Goal: Task Accomplishment & Management: Manage account settings

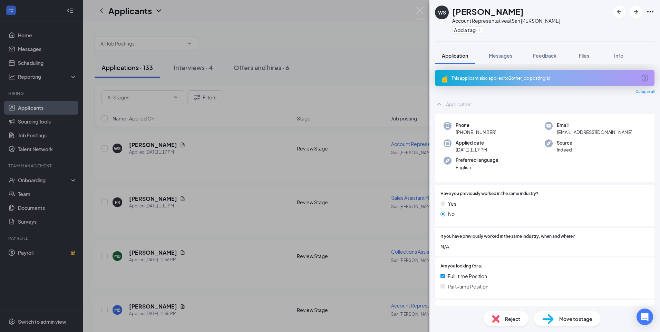
click at [386, 59] on div "WS Walker Shaver Account Representative at San Angelo Add a tag Application Mes…" at bounding box center [330, 166] width 660 height 332
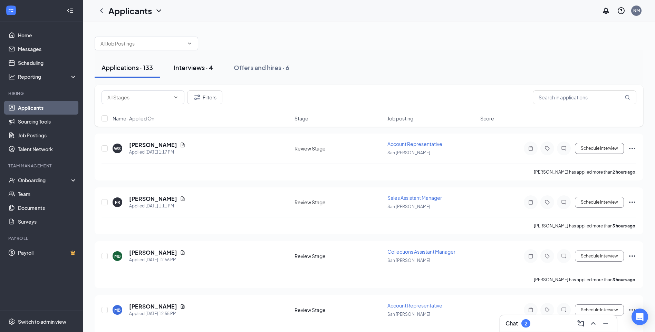
click at [198, 69] on div "Interviews · 4" at bounding box center [193, 67] width 39 height 9
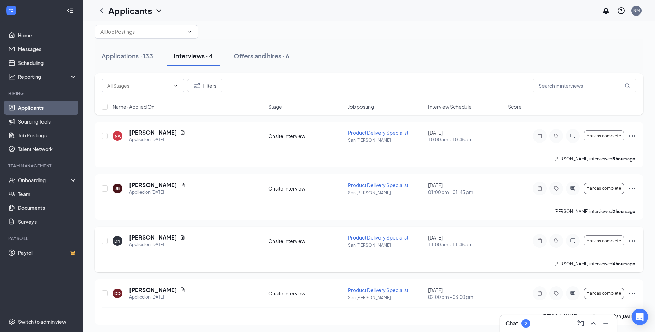
scroll to position [13, 0]
click at [600, 240] on span "Mark as complete" at bounding box center [603, 240] width 35 height 5
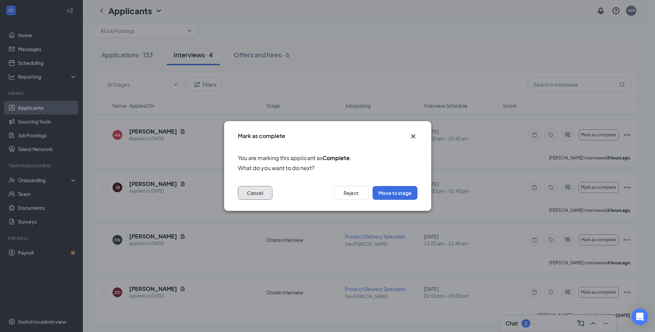
click at [253, 193] on button "Cancel" at bounding box center [255, 193] width 35 height 14
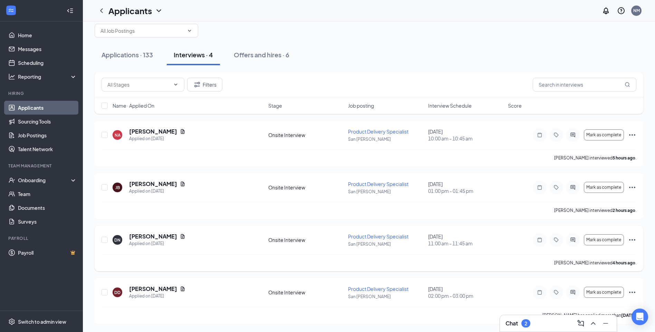
click at [632, 239] on icon "Ellipses" at bounding box center [632, 240] width 8 height 8
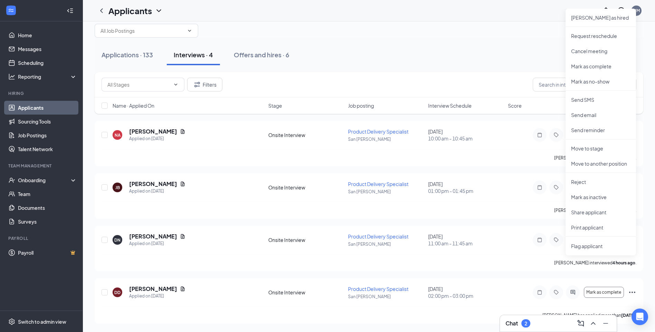
click at [648, 236] on div "Applications · 133 Interviews · 4 Offers and hires · 6 Filters Name · Applied O…" at bounding box center [369, 171] width 572 height 324
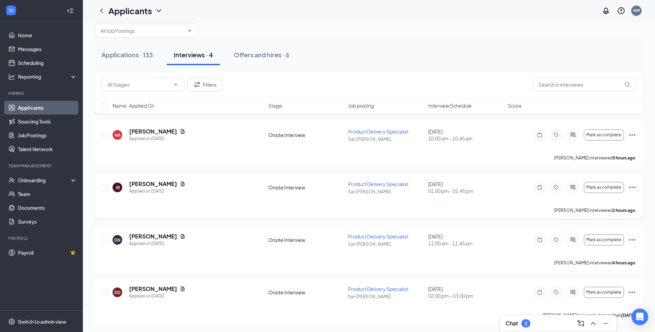
click at [630, 189] on icon "Ellipses" at bounding box center [632, 187] width 8 height 8
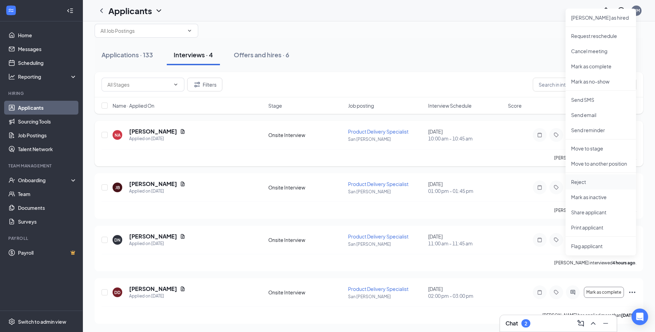
click at [578, 181] on p "Reject" at bounding box center [600, 182] width 59 height 7
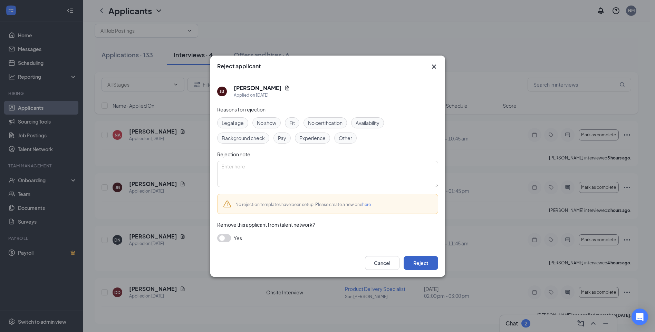
click at [416, 265] on button "Reject" at bounding box center [421, 263] width 35 height 14
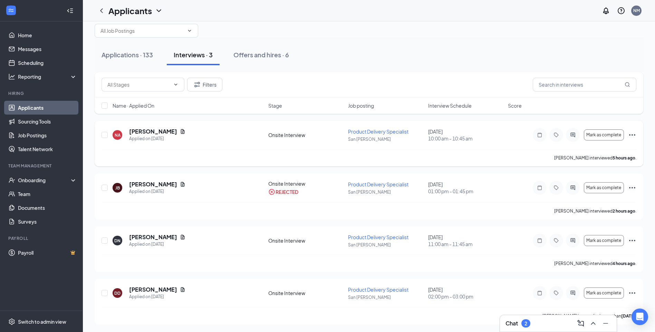
click at [636, 136] on icon "Ellipses" at bounding box center [632, 135] width 8 height 8
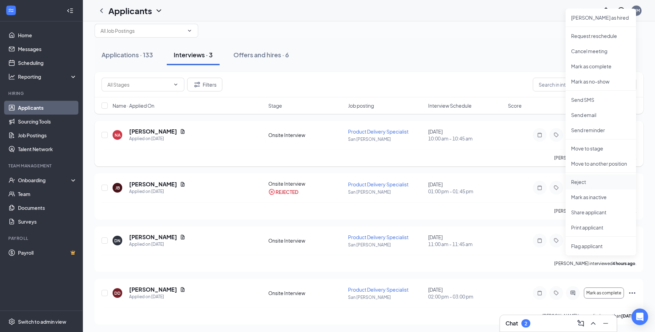
click at [582, 182] on p "Reject" at bounding box center [600, 182] width 59 height 7
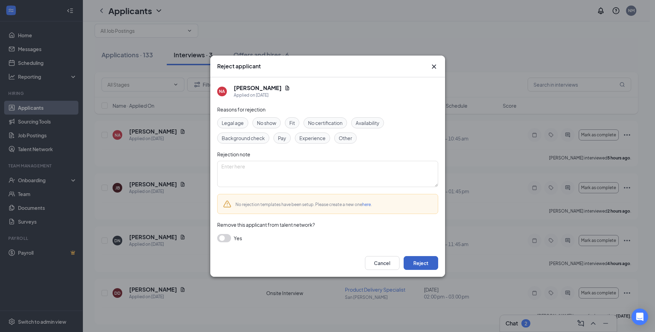
click at [415, 260] on button "Reject" at bounding box center [421, 263] width 35 height 14
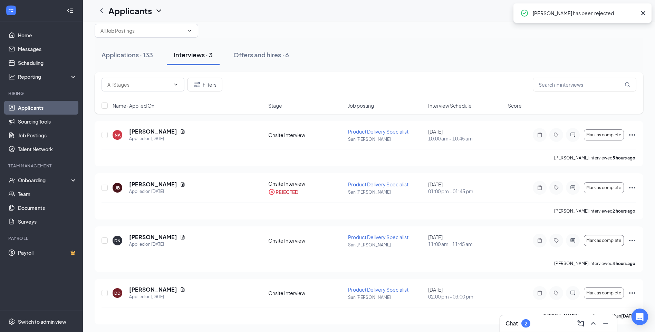
scroll to position [0, 0]
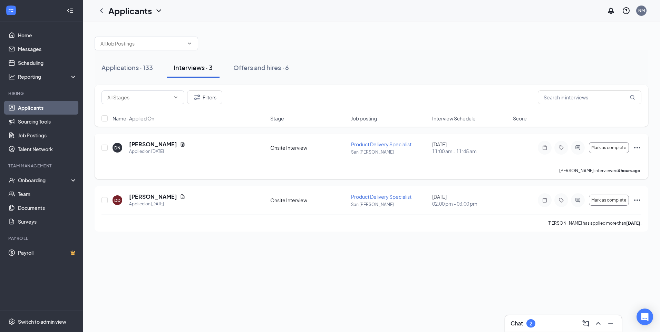
click at [637, 148] on icon "Ellipses" at bounding box center [637, 148] width 8 height 8
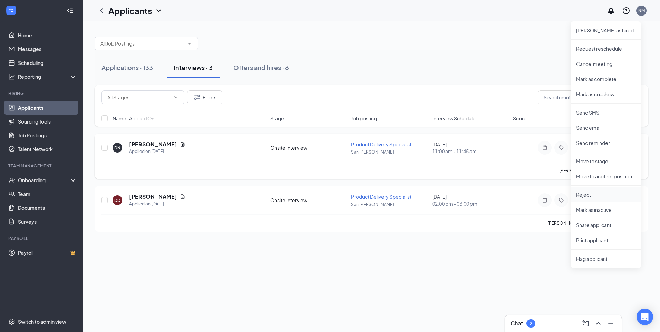
click at [585, 195] on p "Reject" at bounding box center [605, 194] width 59 height 7
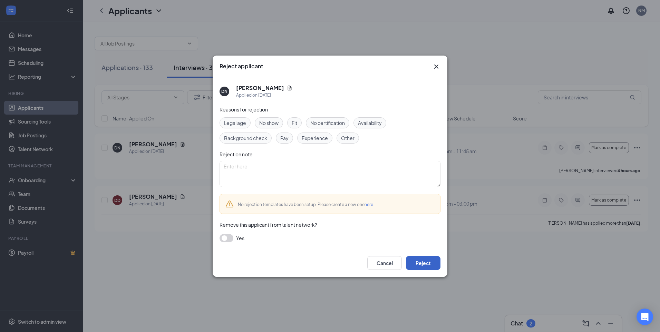
click at [418, 265] on button "Reject" at bounding box center [423, 263] width 35 height 14
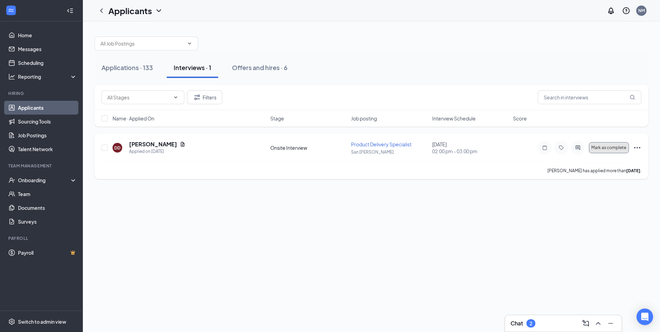
click at [618, 148] on span "Mark as complete" at bounding box center [609, 147] width 35 height 5
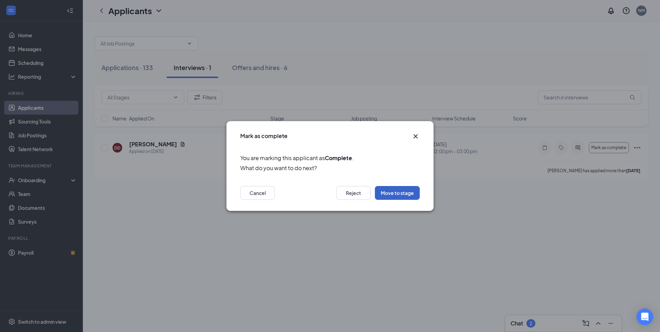
click at [408, 195] on button "Move to stage" at bounding box center [397, 193] width 45 height 14
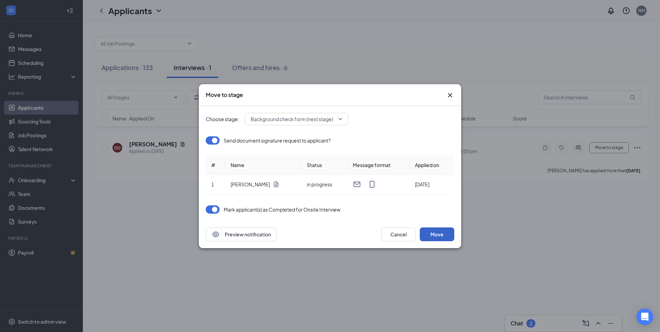
click at [445, 236] on button "Move" at bounding box center [437, 235] width 35 height 14
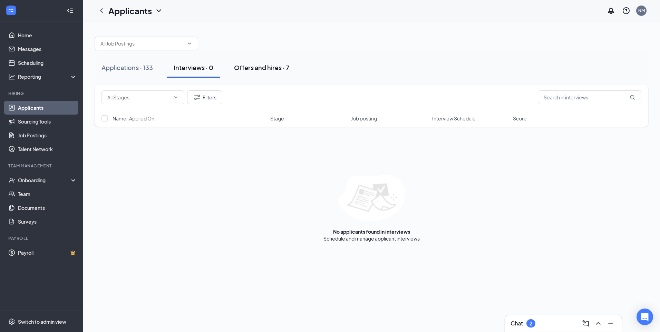
click at [257, 69] on div "Offers and hires · 7" at bounding box center [261, 67] width 55 height 9
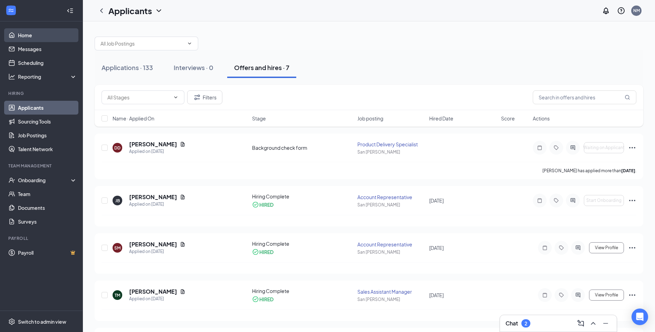
click at [28, 35] on link "Home" at bounding box center [47, 35] width 59 height 14
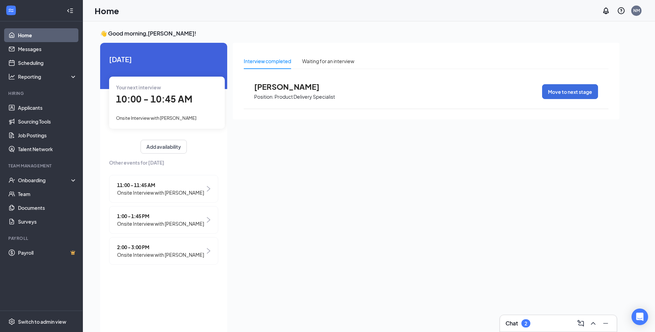
click at [150, 192] on span "Onsite Interview with [PERSON_NAME]" at bounding box center [160, 193] width 87 height 8
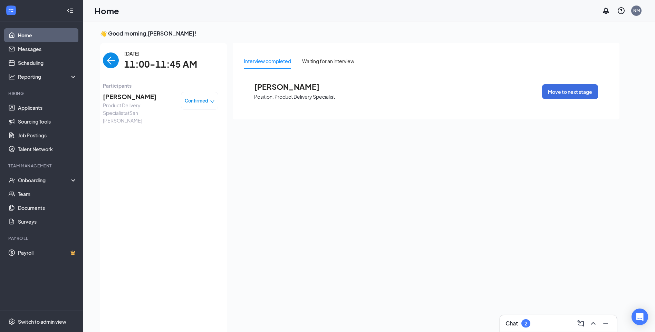
scroll to position [3, 0]
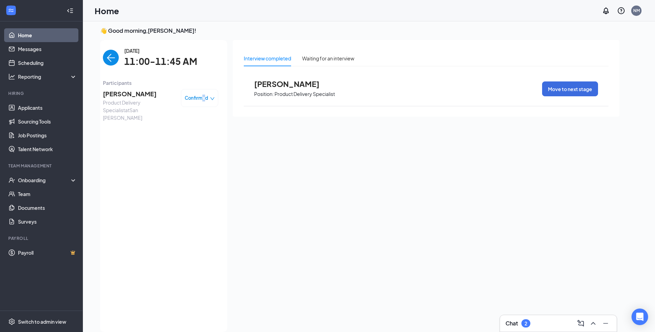
click at [204, 97] on span "Confirmed" at bounding box center [196, 98] width 23 height 7
click at [179, 131] on span "Mark complete" at bounding box center [179, 130] width 35 height 8
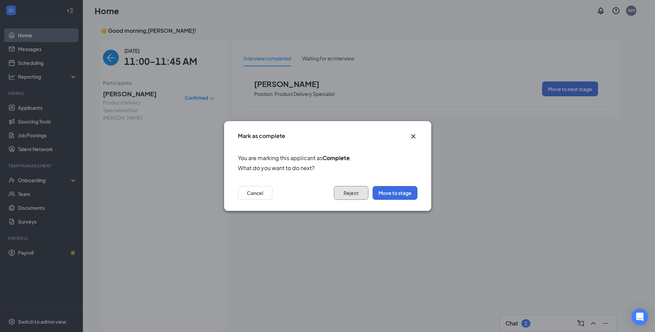
click at [350, 192] on button "Reject" at bounding box center [351, 193] width 35 height 14
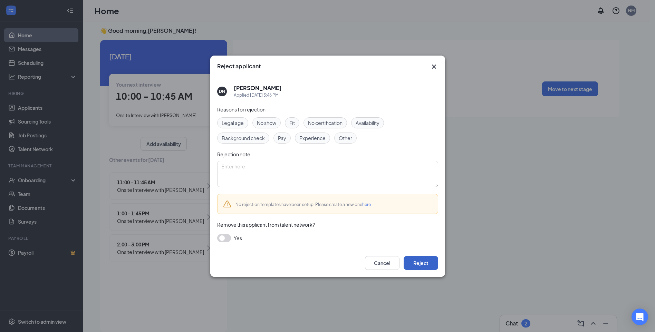
click at [424, 258] on button "Reject" at bounding box center [421, 263] width 35 height 14
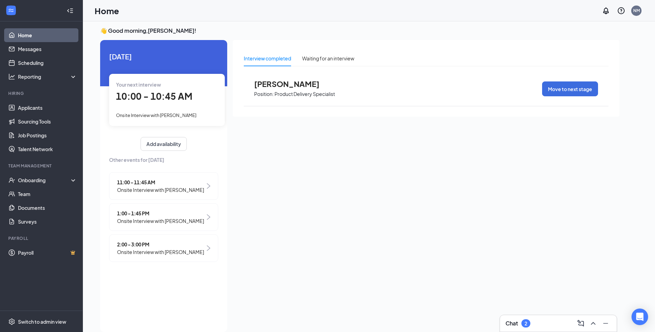
click at [207, 220] on img at bounding box center [208, 217] width 3 height 6
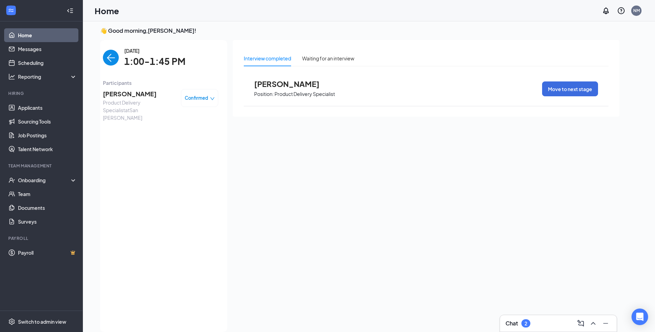
click at [195, 99] on span "Confirmed" at bounding box center [196, 98] width 23 height 7
click at [177, 142] on span "Mark as no-show" at bounding box center [181, 141] width 38 height 8
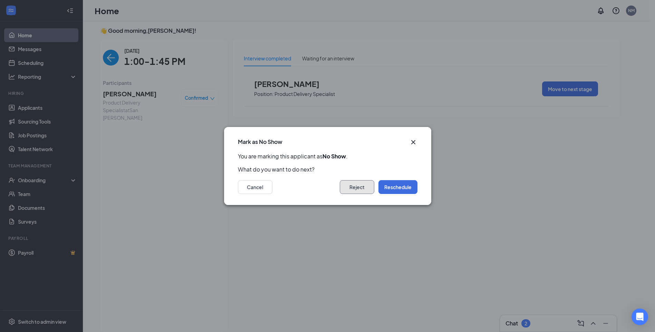
click at [366, 189] on button "Reject" at bounding box center [357, 187] width 35 height 14
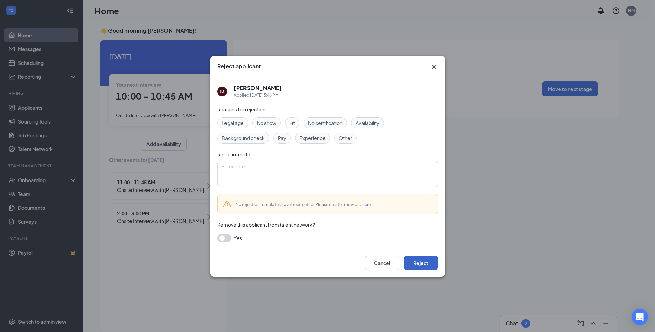
click at [422, 267] on button "Reject" at bounding box center [421, 263] width 35 height 14
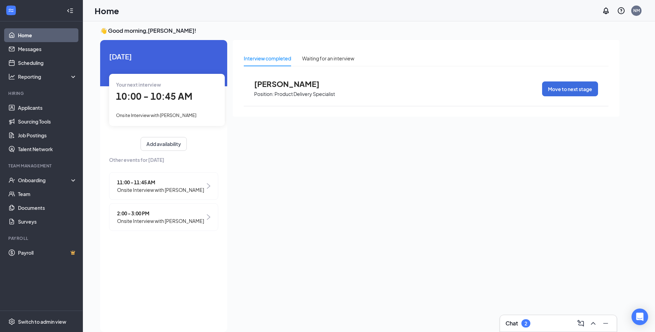
click at [41, 36] on link "Home" at bounding box center [47, 35] width 59 height 14
click at [330, 140] on div "Interview completed Waiting for an interview David Deller Position: Product Del…" at bounding box center [426, 184] width 387 height 288
click at [138, 191] on span "Onsite Interview with [PERSON_NAME]" at bounding box center [160, 190] width 87 height 8
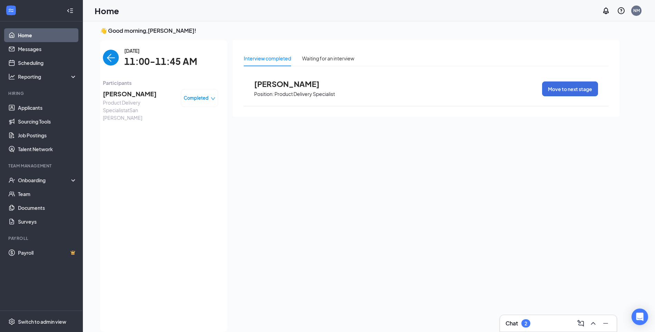
click at [206, 95] on span "Completed" at bounding box center [196, 98] width 25 height 7
click at [192, 188] on div "Tuesday, Aug 26 11:00-11:45 AM Participants Daniel Narviz-Badillo Product Deliv…" at bounding box center [160, 186] width 115 height 278
click at [35, 36] on link "Home" at bounding box center [47, 35] width 59 height 14
click at [31, 195] on link "Team" at bounding box center [47, 194] width 59 height 14
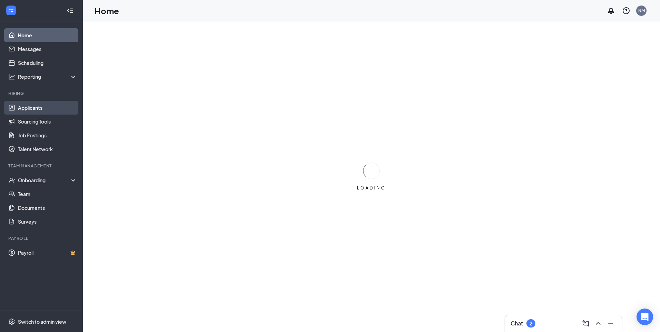
click at [35, 108] on link "Applicants" at bounding box center [47, 108] width 59 height 14
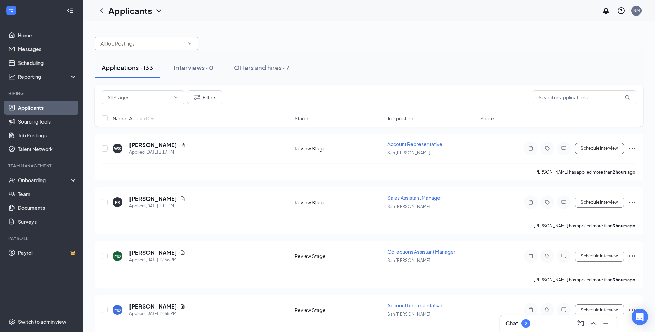
click at [190, 43] on icon "ChevronDown" at bounding box center [190, 44] width 6 height 6
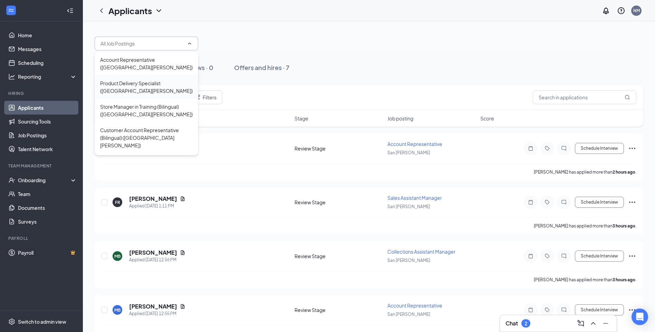
click at [162, 79] on div "Product Delivery Specialist ([GEOGRAPHIC_DATA][PERSON_NAME])" at bounding box center [146, 86] width 93 height 15
type input "Product Delivery Specialist ([GEOGRAPHIC_DATA][PERSON_NAME])"
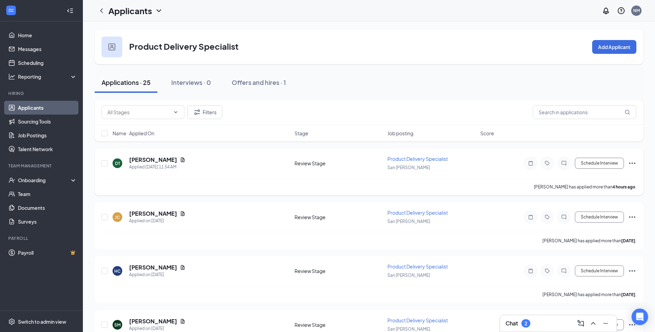
click at [634, 163] on icon "Ellipses" at bounding box center [632, 163] width 8 height 8
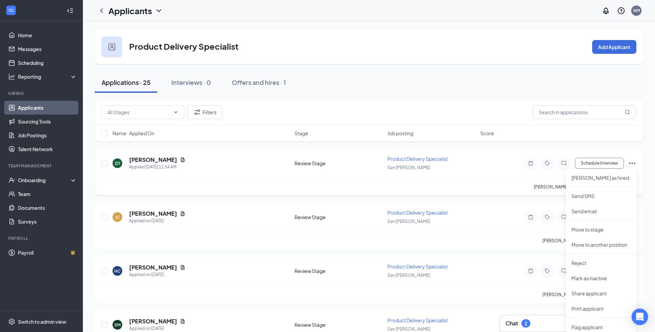
click at [456, 162] on div "Product Delivery Specialist [GEOGRAPHIC_DATA][PERSON_NAME]" at bounding box center [431, 163] width 89 height 16
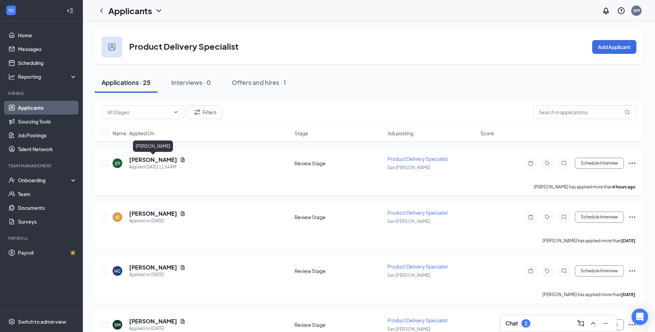
click at [163, 159] on h5 "[PERSON_NAME]" at bounding box center [153, 160] width 48 height 8
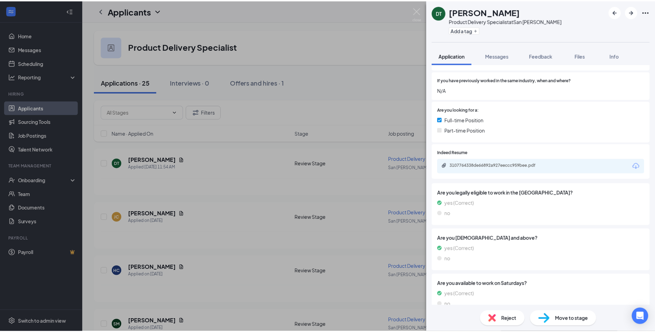
scroll to position [138, 0]
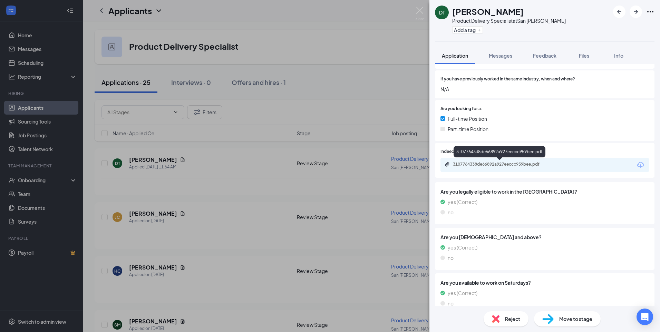
click at [488, 164] on div "3107764338de66892a927eeccc959bee.pdf" at bounding box center [501, 165] width 97 height 6
click at [255, 192] on div "DT [PERSON_NAME] Product Delivery Specialist at [GEOGRAPHIC_DATA][PERSON_NAME] …" at bounding box center [330, 166] width 660 height 332
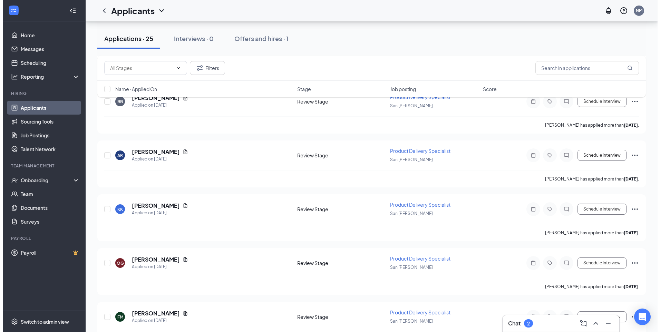
scroll to position [622, 0]
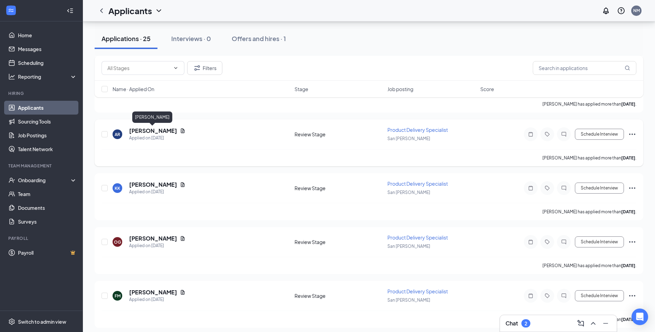
click at [163, 130] on h5 "[PERSON_NAME]" at bounding box center [153, 131] width 48 height 8
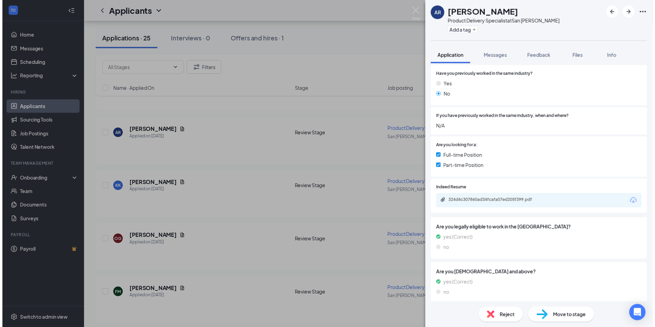
scroll to position [104, 0]
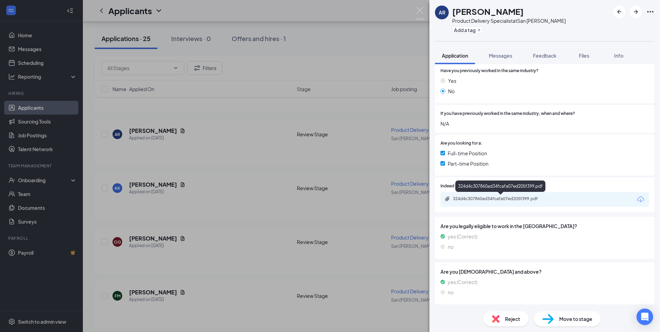
click at [494, 199] on div "324d4c307860ad34fcafa07ed205f399.pdf" at bounding box center [501, 199] width 97 height 6
drag, startPoint x: 197, startPoint y: 237, endPoint x: 214, endPoint y: 232, distance: 18.3
click at [197, 233] on div "AR [PERSON_NAME] Product Delivery Specialist at [GEOGRAPHIC_DATA][PERSON_NAME] …" at bounding box center [330, 166] width 660 height 332
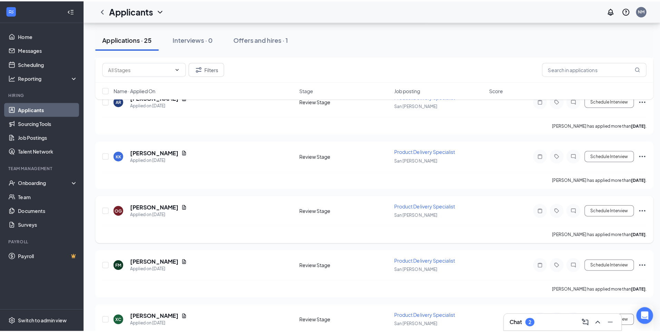
scroll to position [656, 0]
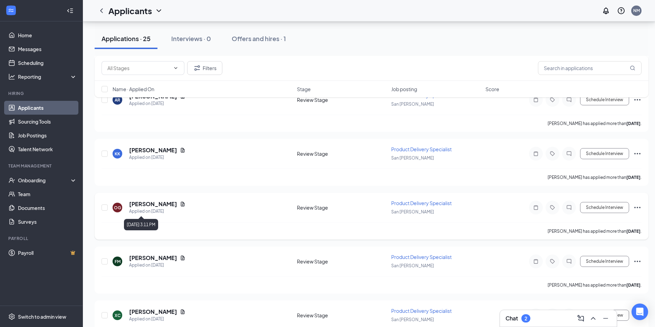
click at [152, 209] on div "Applied on [DATE]" at bounding box center [157, 211] width 56 height 7
click at [157, 205] on h5 "[PERSON_NAME]" at bounding box center [153, 204] width 48 height 8
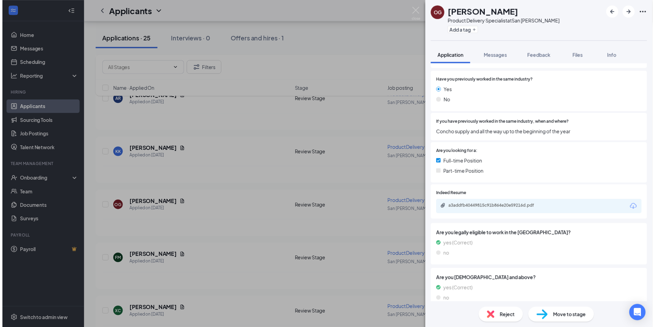
scroll to position [104, 0]
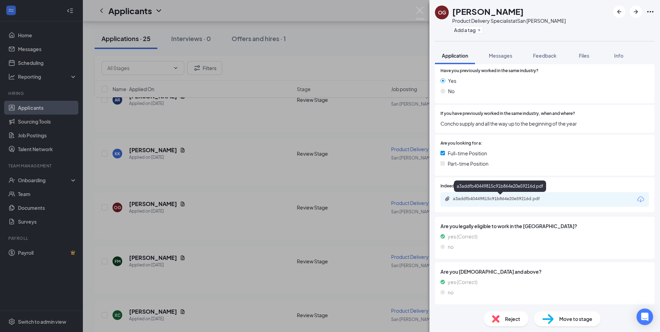
click at [490, 198] on div "a3addfb40449815c91b864e20e59216d.pdf" at bounding box center [501, 199] width 97 height 6
click at [222, 219] on div "OG [PERSON_NAME] Product Delivery Specialist at [GEOGRAPHIC_DATA][PERSON_NAME] …" at bounding box center [330, 166] width 660 height 332
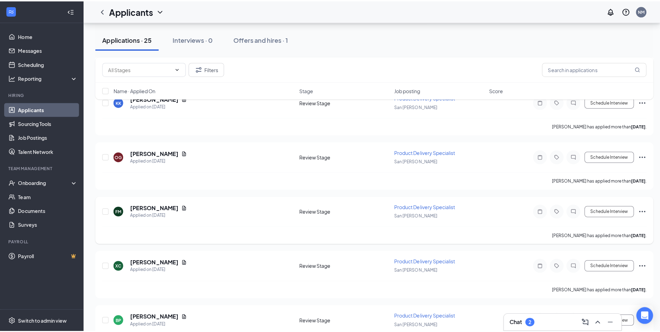
scroll to position [725, 0]
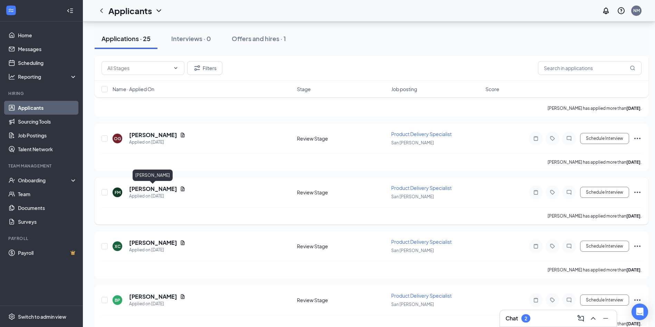
click at [152, 189] on h5 "[PERSON_NAME]" at bounding box center [153, 189] width 48 height 8
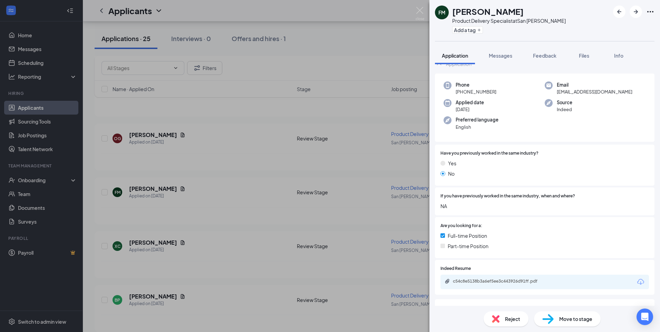
scroll to position [104, 0]
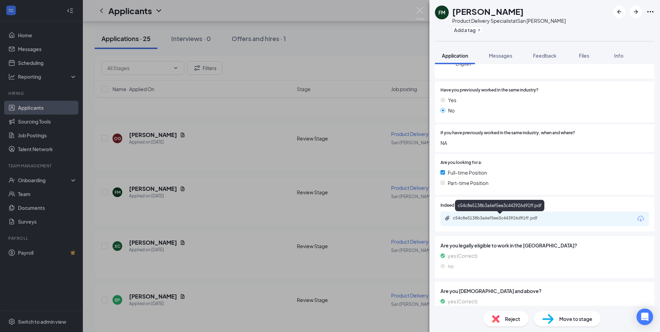
click at [491, 220] on div "c54c8e5138b3a6ef5ee3c443926d91ff.pdf" at bounding box center [501, 219] width 97 height 6
click at [246, 202] on div "FM [PERSON_NAME] Product Delivery Specialist at [GEOGRAPHIC_DATA][PERSON_NAME] …" at bounding box center [330, 166] width 660 height 332
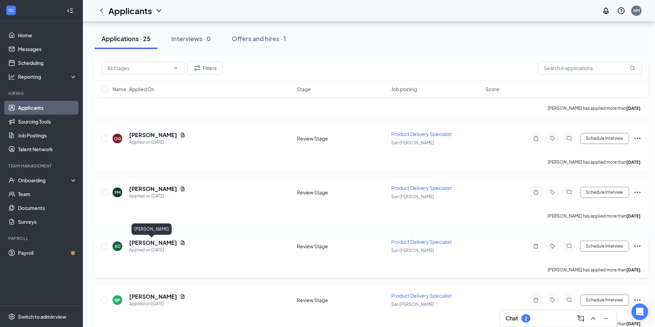
click at [147, 245] on h5 "[PERSON_NAME]" at bounding box center [153, 243] width 48 height 8
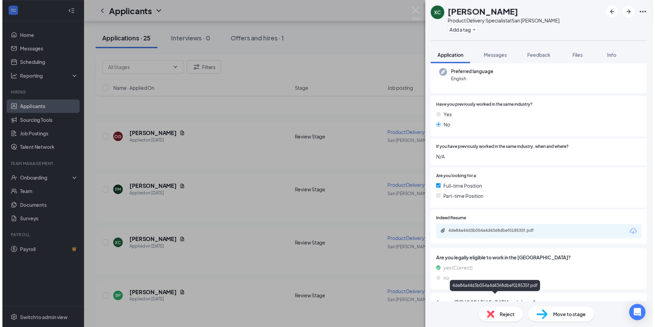
scroll to position [69, 0]
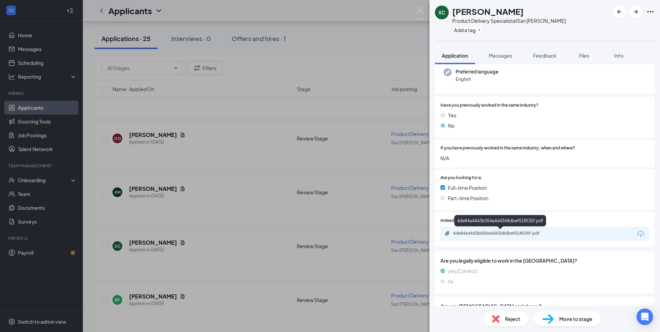
click at [475, 234] on div "4de84a44d3b054a4d4368dbef018535f.pdf" at bounding box center [501, 234] width 97 height 6
click at [211, 262] on div "XC [PERSON_NAME] Product Delivery Specialist at [GEOGRAPHIC_DATA][PERSON_NAME] …" at bounding box center [330, 166] width 660 height 332
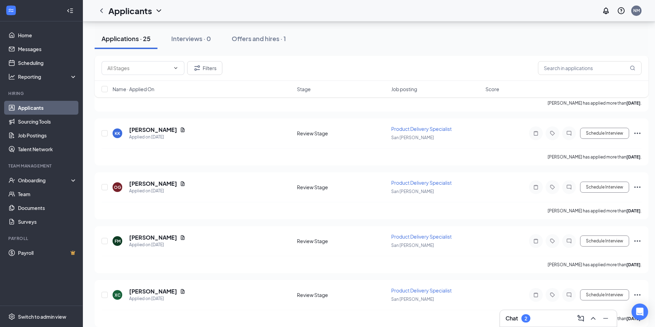
scroll to position [656, 0]
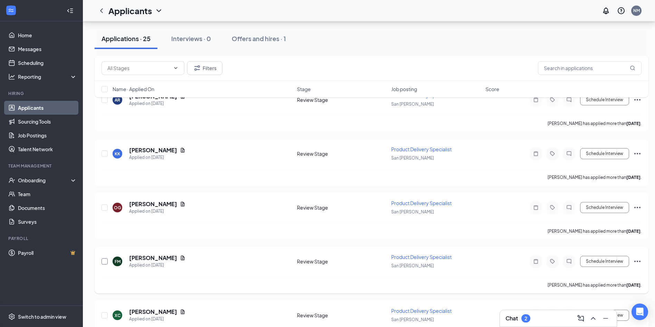
click at [104, 261] on input "checkbox" at bounding box center [105, 261] width 6 height 6
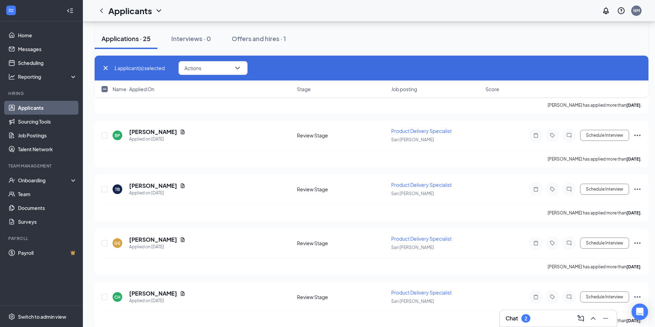
scroll to position [898, 0]
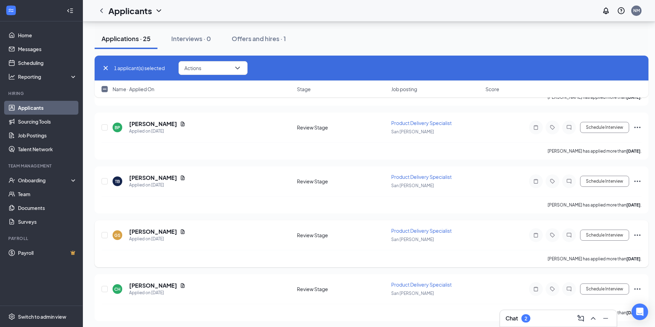
click at [638, 234] on icon "Ellipses" at bounding box center [637, 235] width 8 height 8
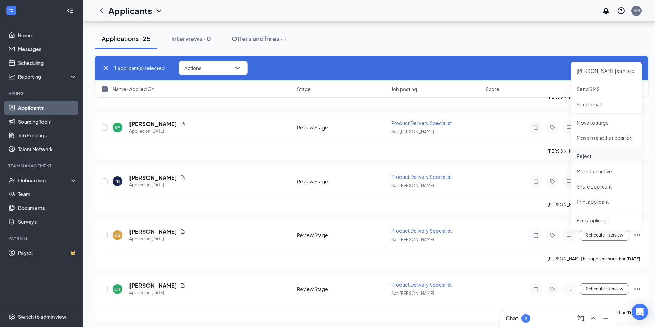
click at [583, 157] on p "Reject" at bounding box center [606, 156] width 59 height 7
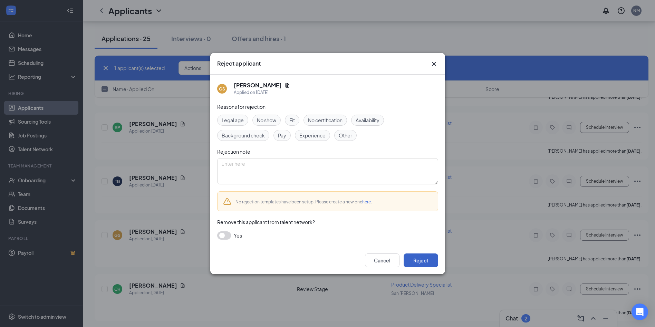
click at [412, 260] on button "Reject" at bounding box center [421, 260] width 35 height 14
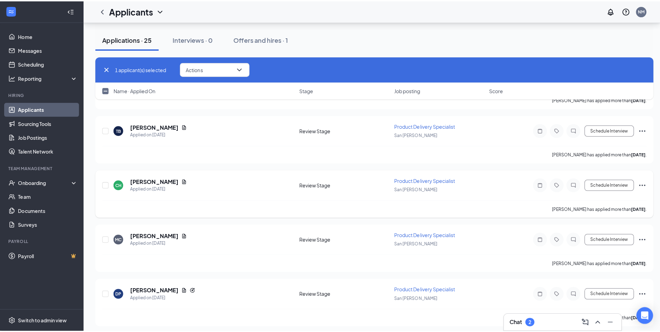
scroll to position [967, 0]
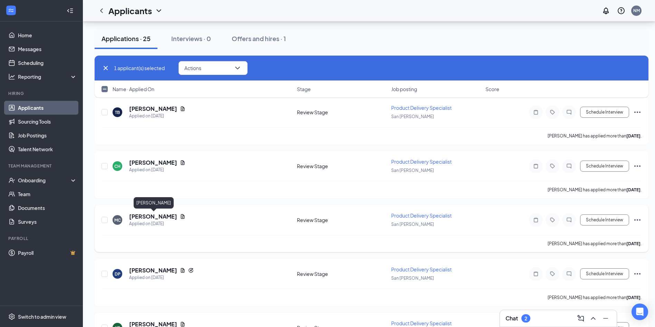
click at [166, 218] on h5 "[PERSON_NAME]" at bounding box center [153, 217] width 48 height 8
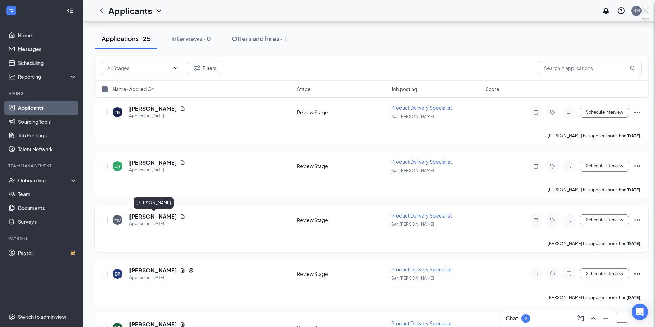
checkbox input "false"
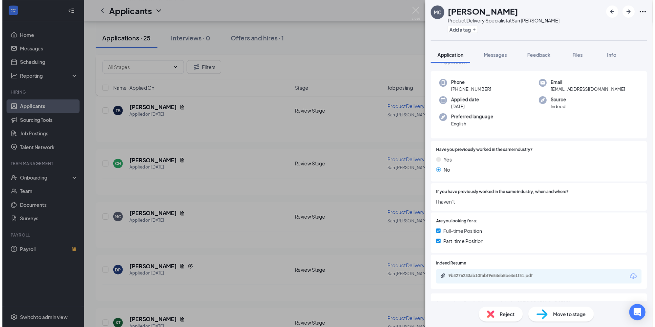
scroll to position [35, 0]
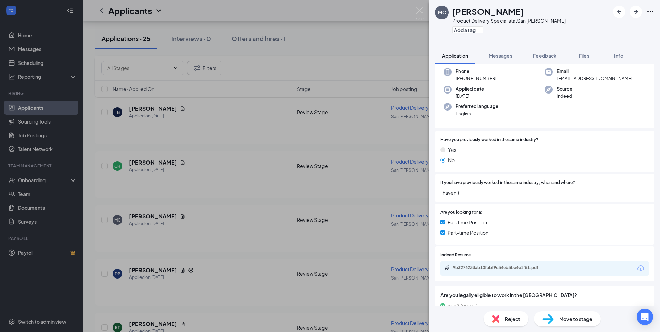
click at [509, 265] on div "9b3276233ab10fabf9e54eb5be4e1f51.pdf" at bounding box center [545, 268] width 209 height 15
click at [507, 269] on div "9b3276233ab10fabf9e54eb5be4e1f51.pdf" at bounding box center [501, 268] width 97 height 6
click at [236, 224] on div "MC [PERSON_NAME] Product Delivery Specialist at [GEOGRAPHIC_DATA][PERSON_NAME] …" at bounding box center [330, 166] width 660 height 332
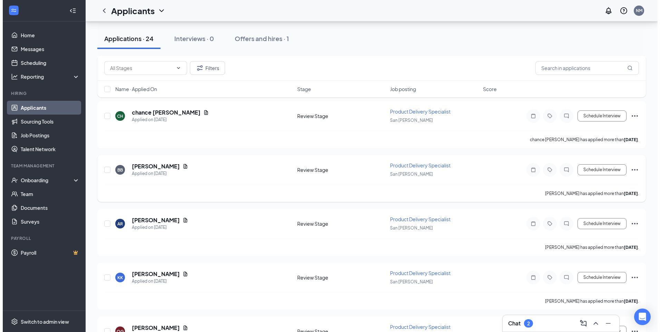
scroll to position [553, 0]
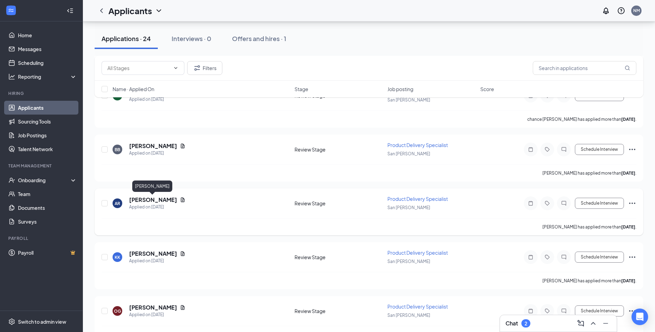
click at [159, 201] on h5 "[PERSON_NAME]" at bounding box center [153, 200] width 48 height 8
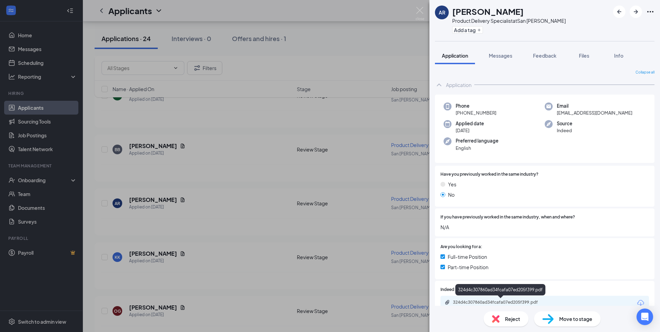
click at [475, 302] on div "324d4c307860ad34fcafa07ed205f399.pdf" at bounding box center [501, 303] width 97 height 6
drag, startPoint x: 197, startPoint y: 204, endPoint x: 201, endPoint y: 210, distance: 6.9
click at [197, 205] on div "AR [PERSON_NAME] Product Delivery Specialist at [GEOGRAPHIC_DATA][PERSON_NAME] …" at bounding box center [330, 166] width 660 height 332
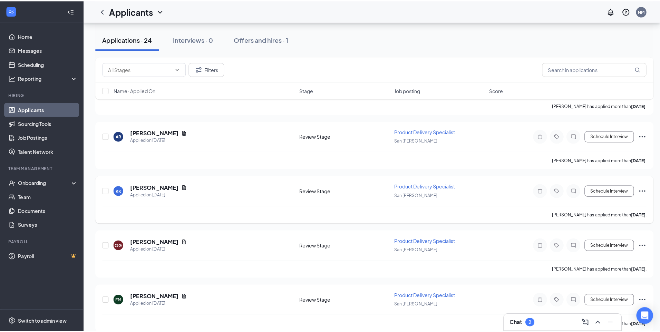
scroll to position [656, 0]
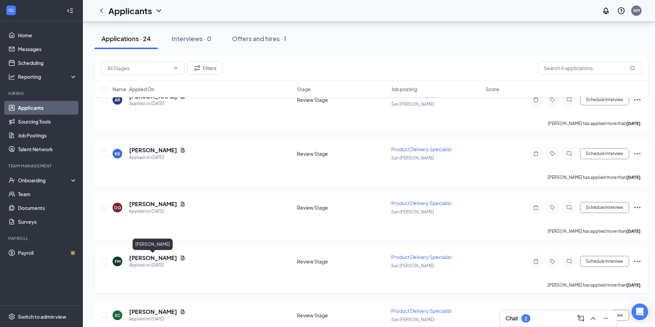
click at [161, 259] on h5 "[PERSON_NAME]" at bounding box center [153, 258] width 48 height 8
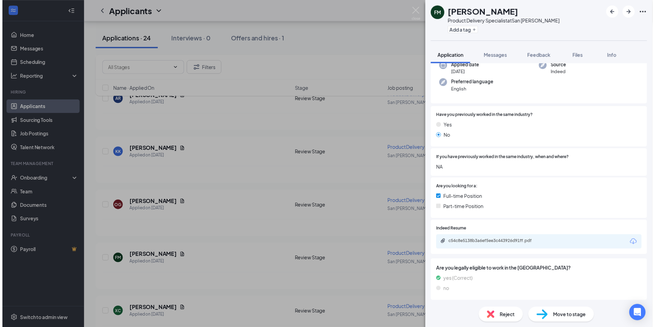
scroll to position [104, 0]
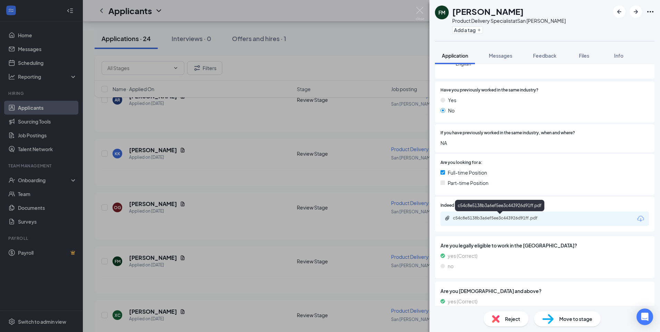
click at [497, 216] on div "c54c8e5138b3a6ef5ee3c443926d91ff.pdf" at bounding box center [501, 219] width 97 height 6
click at [194, 275] on div "FM [PERSON_NAME] Product Delivery Specialist at [GEOGRAPHIC_DATA][PERSON_NAME] …" at bounding box center [330, 166] width 660 height 332
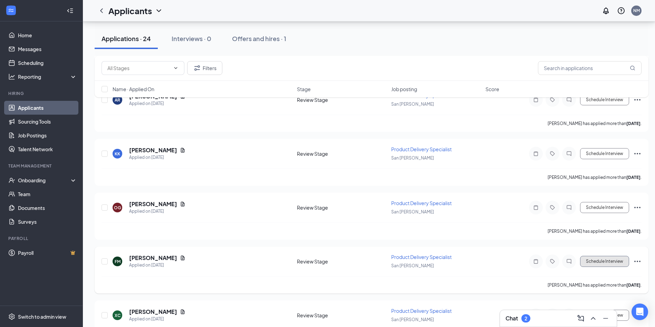
click at [601, 265] on button "Schedule Interview" at bounding box center [604, 261] width 49 height 11
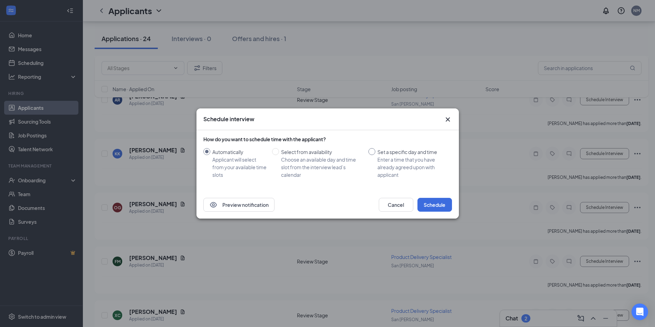
click at [373, 152] on input "Set a specific day and time Enter a time that you have already agreed upon with…" at bounding box center [372, 151] width 7 height 7
radio input "true"
radio input "false"
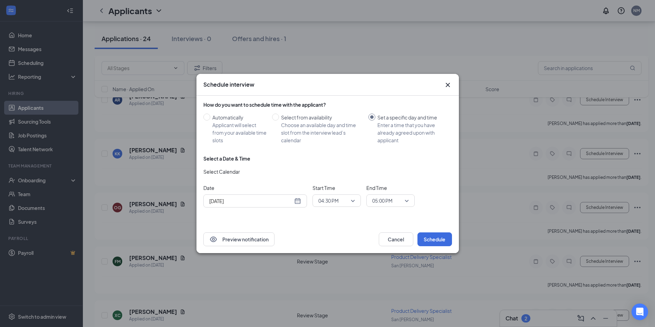
click at [298, 202] on div "[DATE]" at bounding box center [255, 201] width 92 height 8
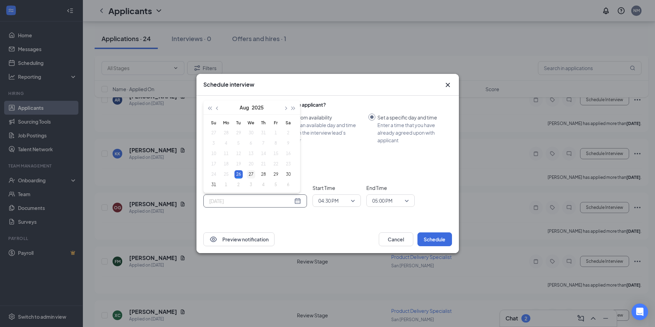
type input "[DATE]"
click at [249, 173] on div "27" at bounding box center [251, 174] width 8 height 8
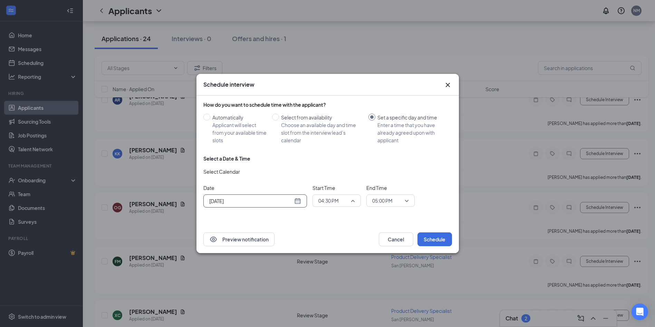
click at [353, 201] on span "04:30 PM" at bounding box center [336, 200] width 37 height 10
click at [329, 109] on span "11:00 AM" at bounding box center [328, 109] width 20 height 8
click at [406, 201] on span "05:00 PM" at bounding box center [390, 200] width 37 height 10
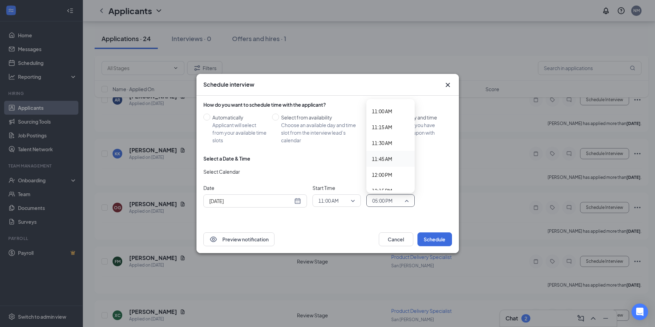
click at [390, 160] on span "11:45 AM" at bounding box center [382, 159] width 20 height 8
click at [437, 241] on button "Schedule" at bounding box center [435, 239] width 35 height 14
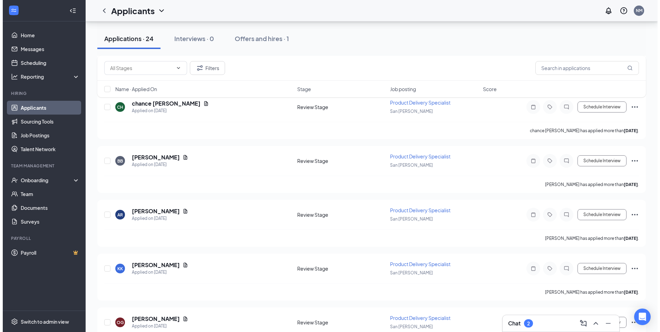
scroll to position [553, 0]
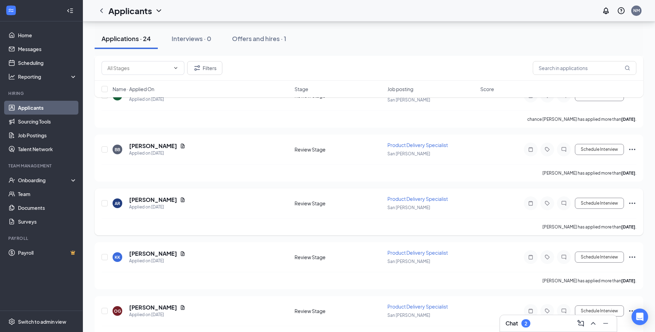
click at [631, 204] on icon "Ellipses" at bounding box center [632, 203] width 8 height 8
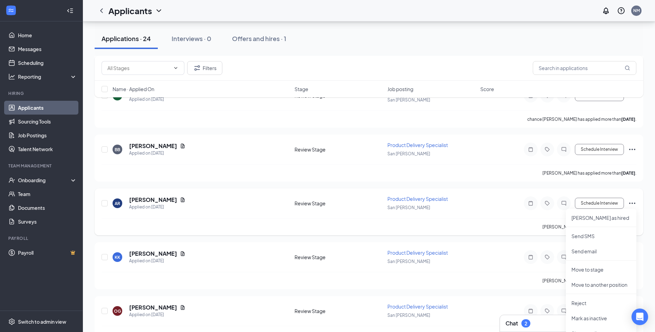
click at [223, 204] on div "AR [PERSON_NAME] Applied on [DATE]" at bounding box center [202, 203] width 178 height 15
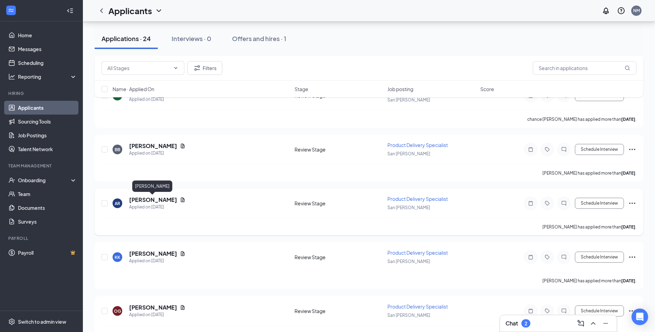
click at [142, 200] on h5 "[PERSON_NAME]" at bounding box center [153, 200] width 48 height 8
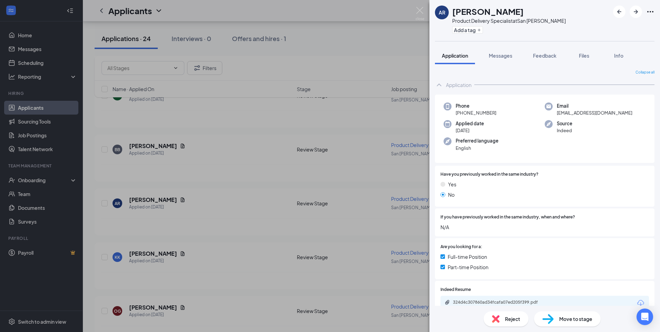
click at [211, 203] on div "AR [PERSON_NAME] Product Delivery Specialist at [GEOGRAPHIC_DATA][PERSON_NAME] …" at bounding box center [330, 166] width 660 height 332
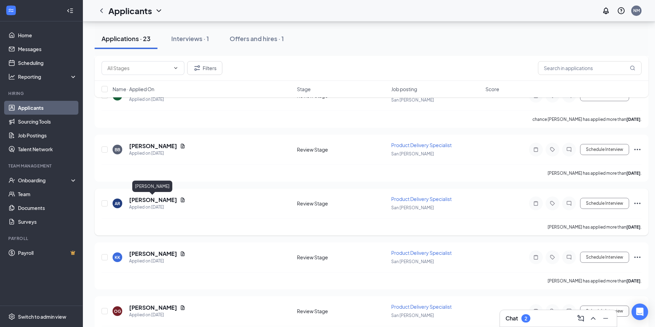
click at [159, 202] on h5 "[PERSON_NAME]" at bounding box center [153, 200] width 48 height 8
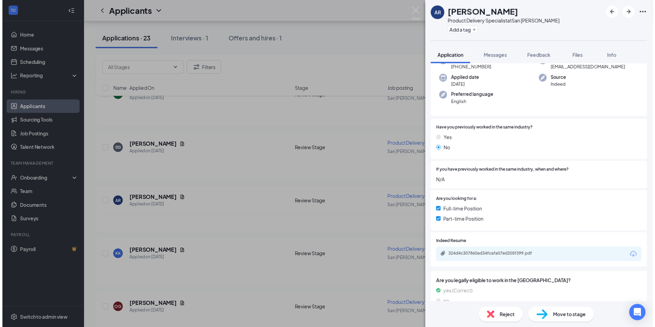
scroll to position [69, 0]
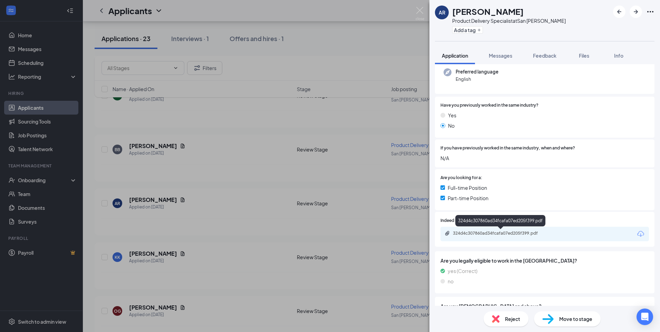
click at [495, 233] on div "324d4c307860ad34fcafa07ed205f399.pdf" at bounding box center [501, 234] width 97 height 6
click at [303, 67] on div "AR [PERSON_NAME] Product Delivery Specialist at [GEOGRAPHIC_DATA][PERSON_NAME] …" at bounding box center [330, 166] width 660 height 332
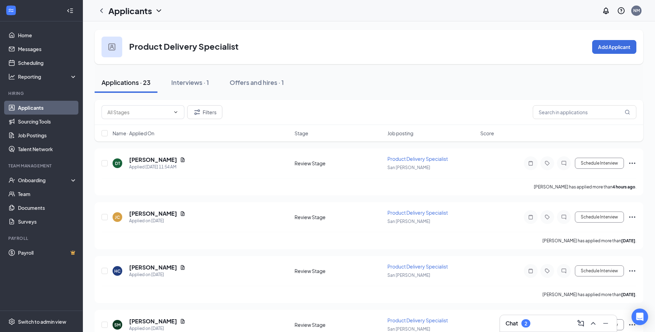
click at [109, 47] on img at bounding box center [111, 47] width 7 height 7
click at [117, 51] on div at bounding box center [112, 47] width 21 height 21
click at [187, 52] on h3 "Product Delivery Specialist" at bounding box center [183, 46] width 109 height 12
click at [188, 49] on h3 "Product Delivery Specialist" at bounding box center [183, 46] width 109 height 12
click at [110, 48] on img at bounding box center [111, 47] width 7 height 7
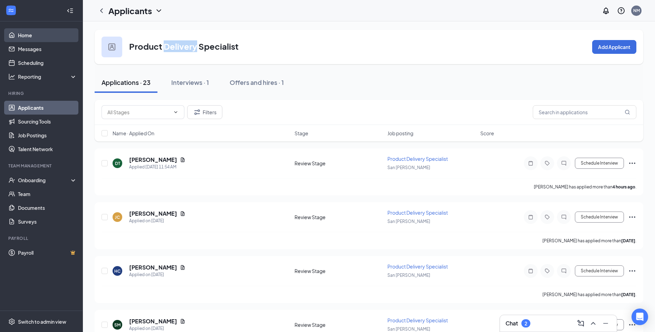
click at [32, 38] on link "Home" at bounding box center [47, 35] width 59 height 14
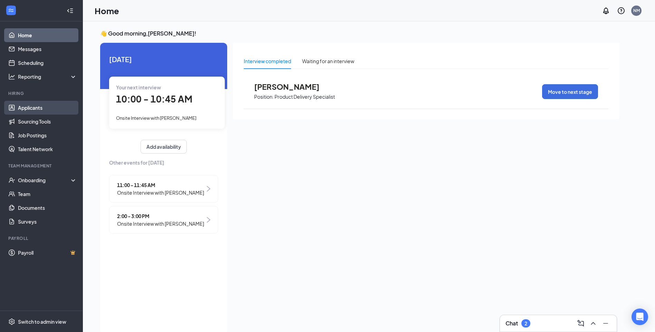
click at [27, 110] on link "Applicants" at bounding box center [47, 108] width 59 height 14
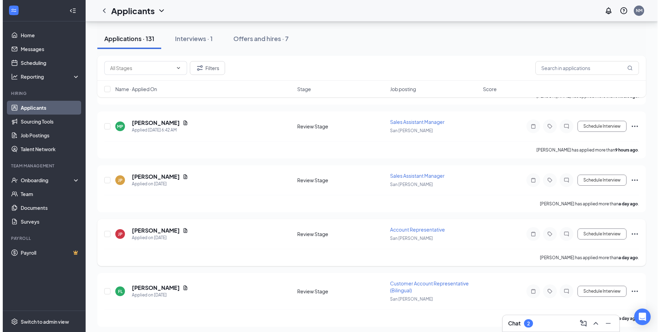
scroll to position [380, 0]
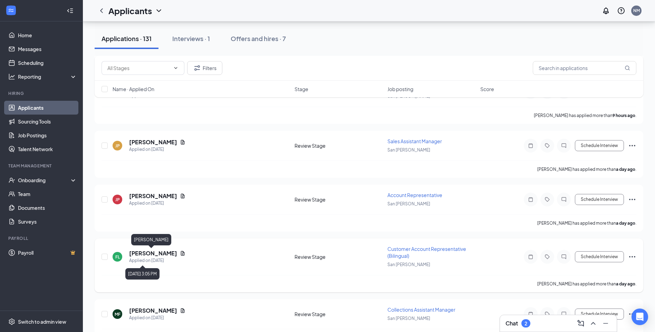
click at [149, 257] on h5 "[PERSON_NAME]" at bounding box center [153, 254] width 48 height 8
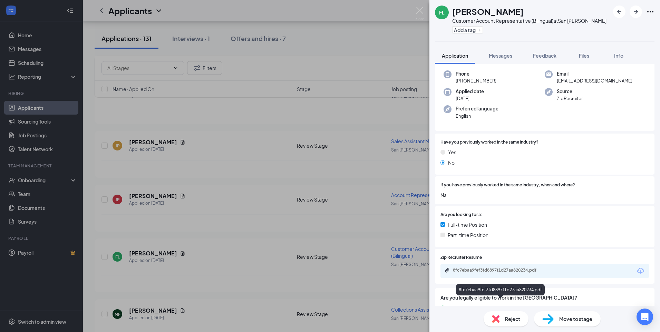
scroll to position [69, 0]
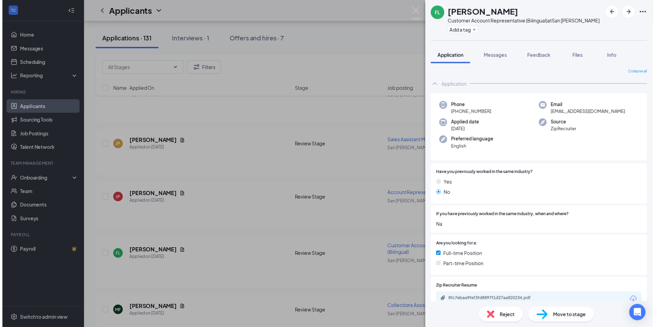
scroll to position [69, 0]
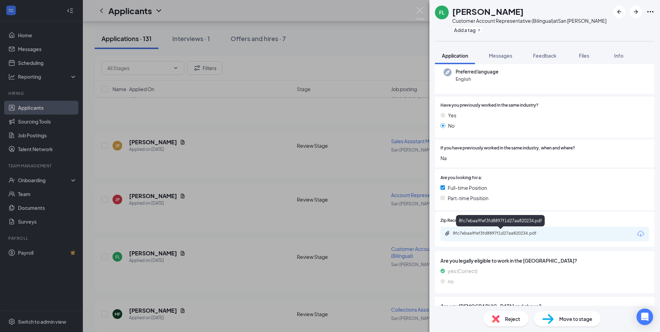
click at [477, 233] on div "8fc7ebaa9fef3fd8897f1d27aa820234.pdf" at bounding box center [501, 234] width 97 height 6
click at [213, 251] on div "FL Frankie Lopez Customer Account Representative (Bilingual) at San Angelo Add …" at bounding box center [330, 166] width 660 height 332
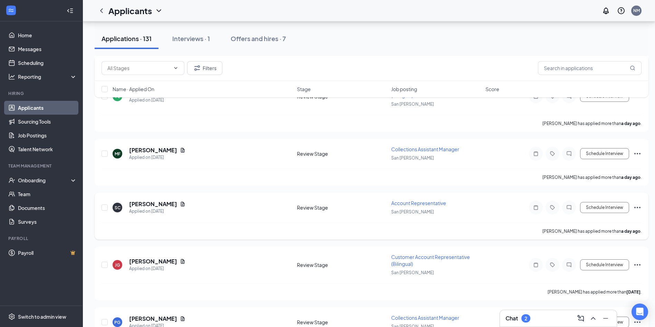
scroll to position [553, 0]
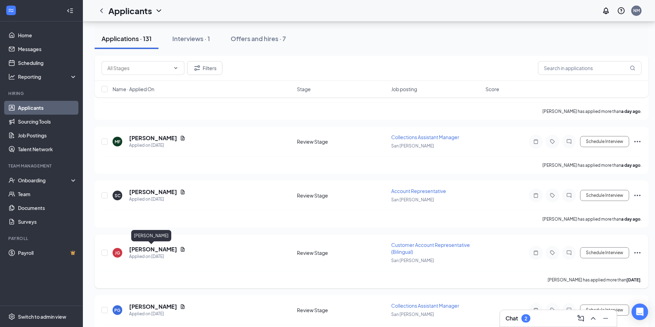
click at [154, 251] on h5 "[PERSON_NAME]" at bounding box center [153, 250] width 48 height 8
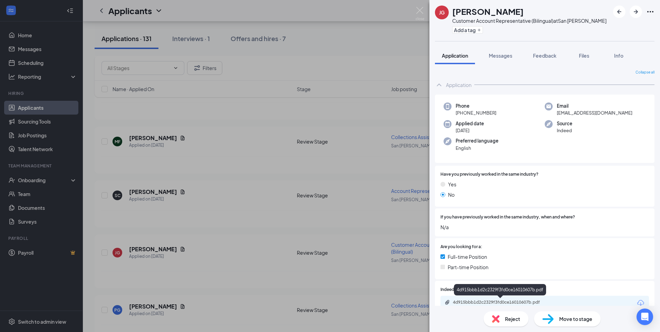
click at [476, 303] on div "4d915bbb1d2c2329f3fd0ce16010607b.pdf" at bounding box center [501, 303] width 97 height 6
click at [251, 263] on div "JG Justo Guerra Customer Account Representative (Bilingual) at San Angelo Add a…" at bounding box center [330, 166] width 660 height 332
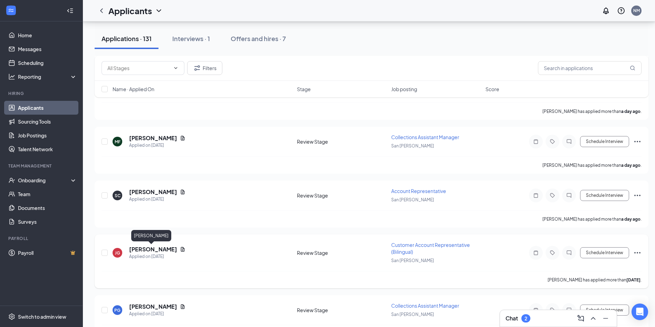
click at [149, 251] on h5 "[PERSON_NAME]" at bounding box center [153, 250] width 48 height 8
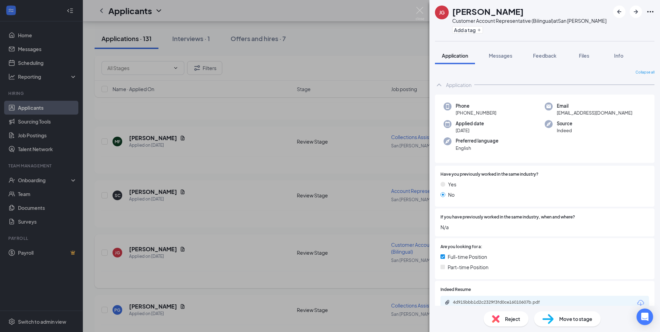
drag, startPoint x: 256, startPoint y: 258, endPoint x: 278, endPoint y: 258, distance: 22.1
click at [256, 258] on div "JG Justo Guerra Customer Account Representative (Bilingual) at San Angelo Add a…" at bounding box center [330, 166] width 660 height 332
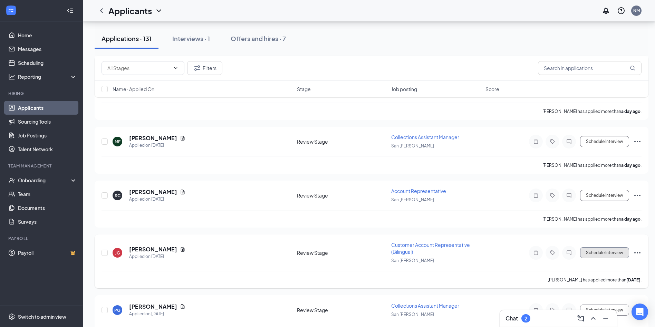
click at [596, 254] on button "Schedule Interview" at bounding box center [604, 252] width 49 height 11
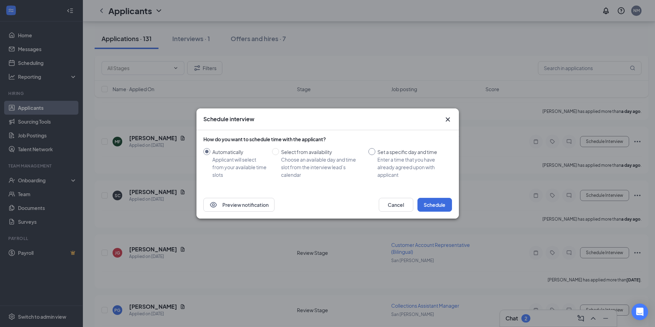
click at [371, 152] on input "Set a specific day and time Enter a time that you have already agreed upon with…" at bounding box center [372, 151] width 7 height 7
radio input "true"
radio input "false"
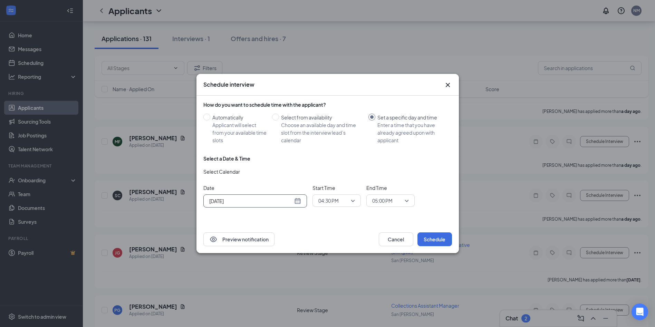
click at [297, 202] on div "[DATE]" at bounding box center [255, 201] width 92 height 8
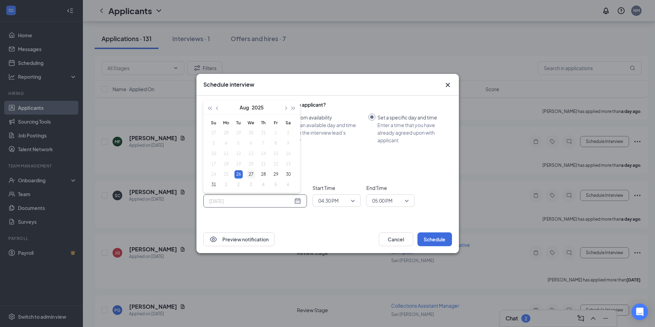
type input "[DATE]"
click at [251, 173] on div "27" at bounding box center [251, 174] width 8 height 8
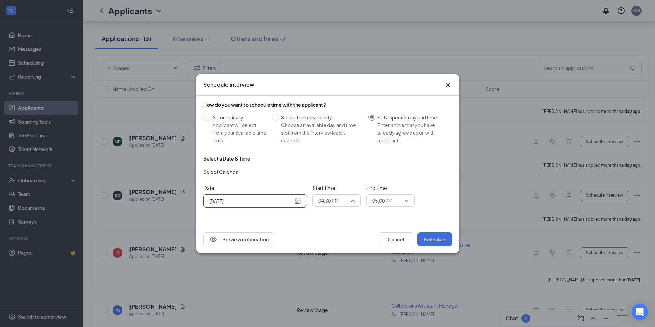
click at [354, 200] on span "04:30 PM" at bounding box center [336, 200] width 37 height 10
click at [328, 182] on span "04:30 PM" at bounding box center [328, 182] width 21 height 8
click at [431, 238] on button "Schedule" at bounding box center [435, 239] width 35 height 14
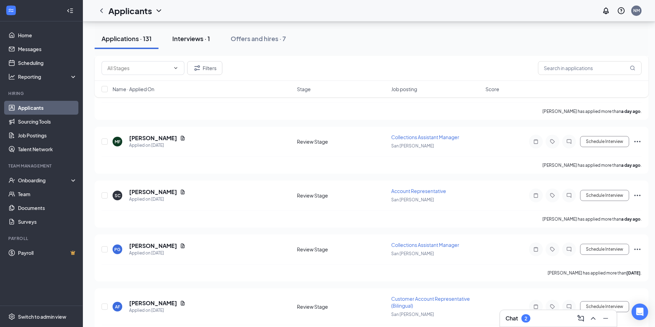
drag, startPoint x: 182, startPoint y: 39, endPoint x: 191, endPoint y: 47, distance: 11.5
click at [182, 39] on div "Interviews · 1" at bounding box center [191, 38] width 38 height 9
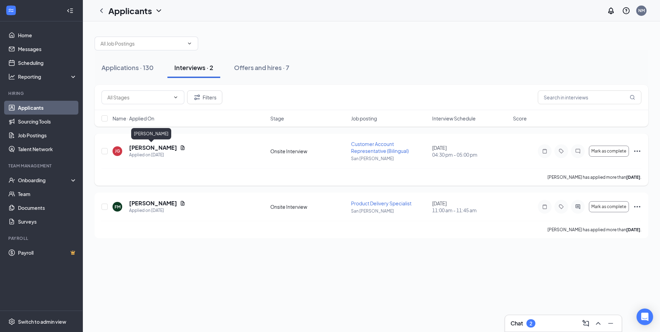
click at [147, 146] on h5 "[PERSON_NAME]" at bounding box center [153, 148] width 48 height 8
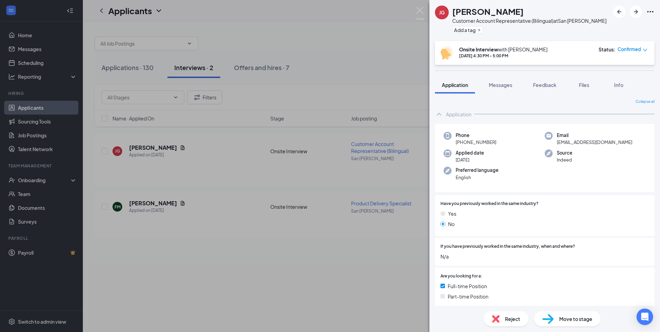
scroll to position [104, 0]
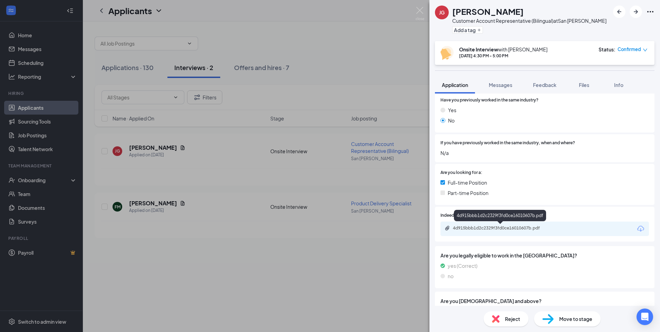
click at [475, 226] on div "4d915bbb1d2c2329f3fd0ce16010607b.pdf" at bounding box center [501, 229] width 97 height 6
click at [216, 146] on div "JG Justo Guerra Customer Account Representative (Bilingual) at San Angelo Add a…" at bounding box center [330, 166] width 660 height 332
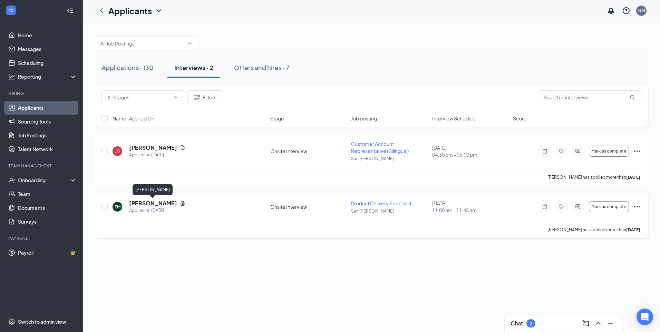
click at [157, 205] on h5 "[PERSON_NAME]" at bounding box center [153, 204] width 48 height 8
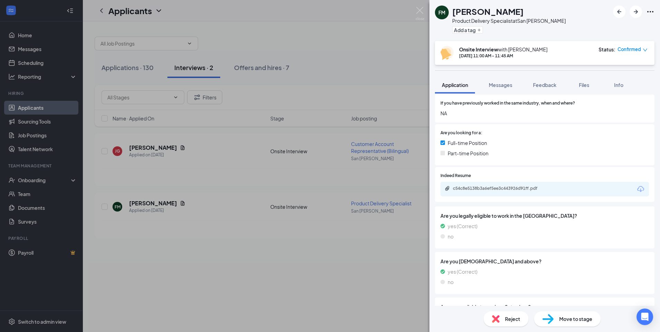
scroll to position [198, 0]
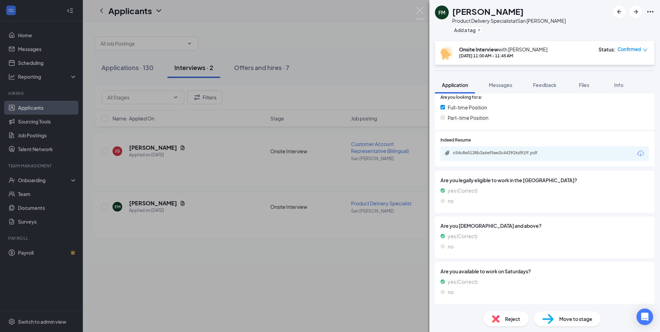
click at [474, 153] on div "c54c8e5138b3a6ef5ee3c443926d91ff.pdf" at bounding box center [501, 153] width 97 height 6
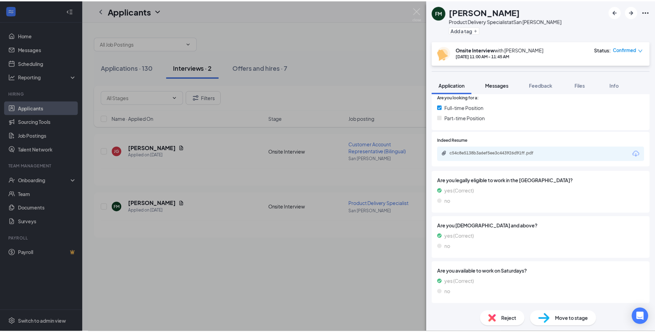
scroll to position [195, 0]
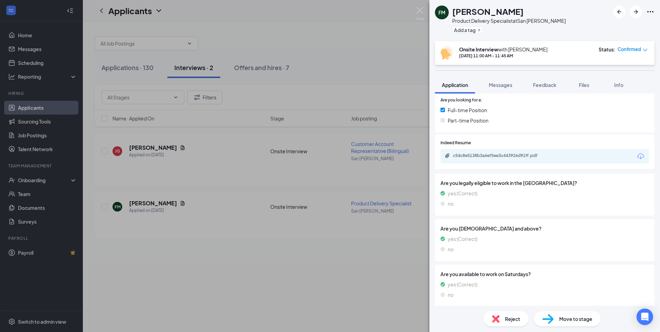
click at [161, 245] on div "FM Fernando Miguel Product Delivery Specialist at San Angelo Add a tag Onsite I…" at bounding box center [330, 166] width 660 height 332
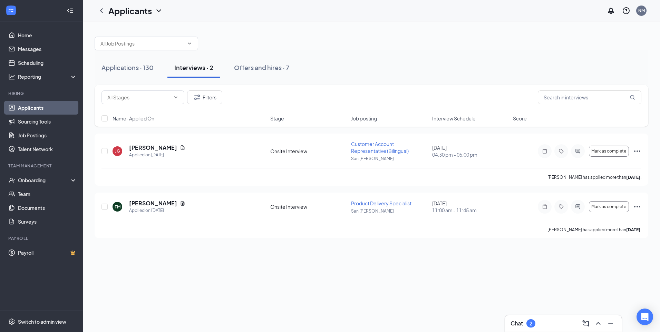
click at [36, 108] on link "Applicants" at bounding box center [47, 108] width 59 height 14
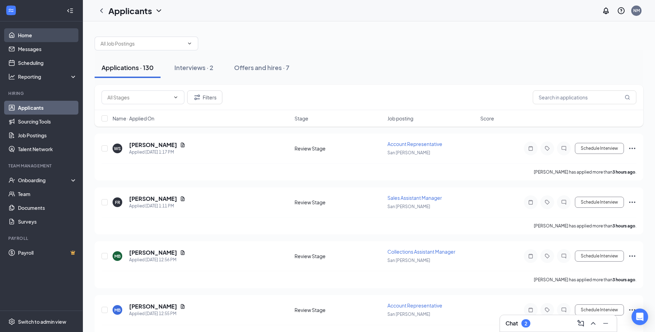
click at [27, 37] on link "Home" at bounding box center [47, 35] width 59 height 14
